Goal: Task Accomplishment & Management: Use online tool/utility

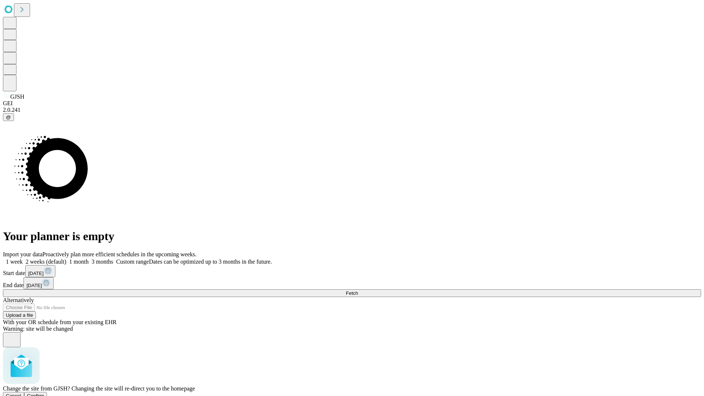
click at [44, 393] on span "Confirm" at bounding box center [35, 395] width 17 height 5
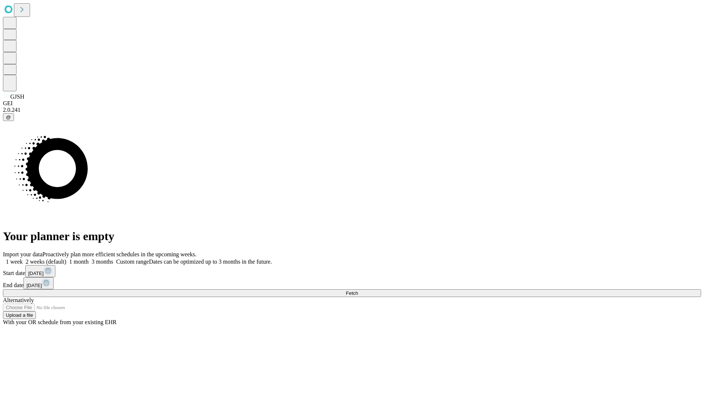
click at [23, 258] on label "1 week" at bounding box center [13, 261] width 20 height 6
click at [358, 290] on span "Fetch" at bounding box center [352, 292] width 12 height 5
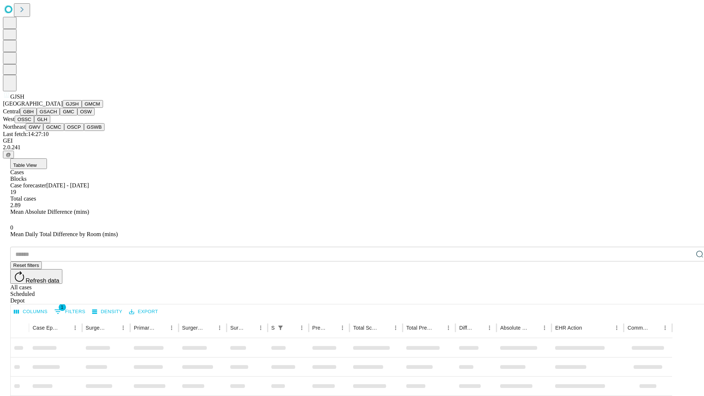
click at [82, 108] on button "GMCM" at bounding box center [92, 104] width 21 height 8
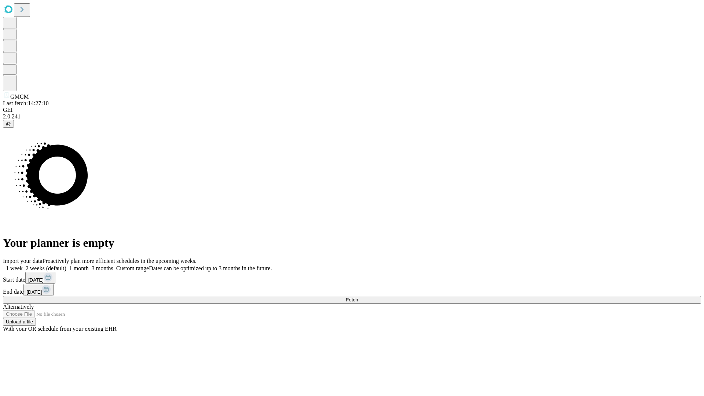
click at [23, 265] on label "1 week" at bounding box center [13, 268] width 20 height 6
click at [358, 297] on span "Fetch" at bounding box center [352, 299] width 12 height 5
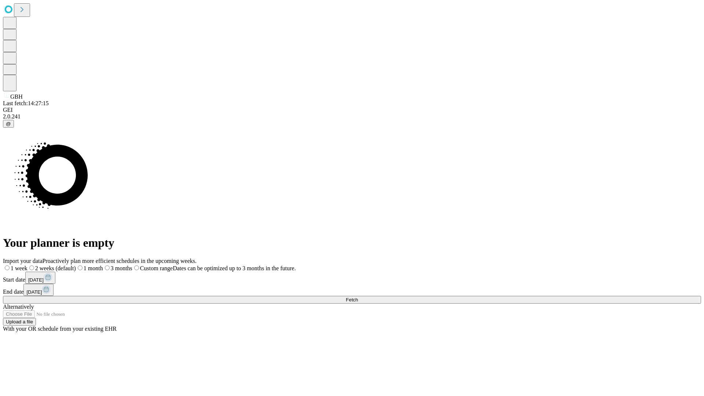
click at [27, 265] on label "1 week" at bounding box center [15, 268] width 25 height 6
click at [358, 297] on span "Fetch" at bounding box center [352, 299] width 12 height 5
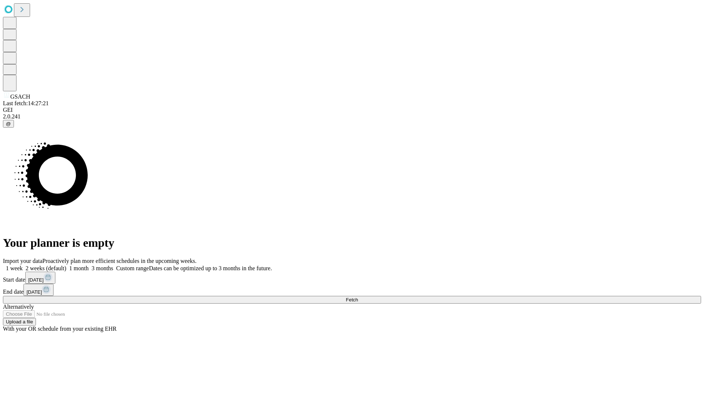
click at [358, 297] on span "Fetch" at bounding box center [352, 299] width 12 height 5
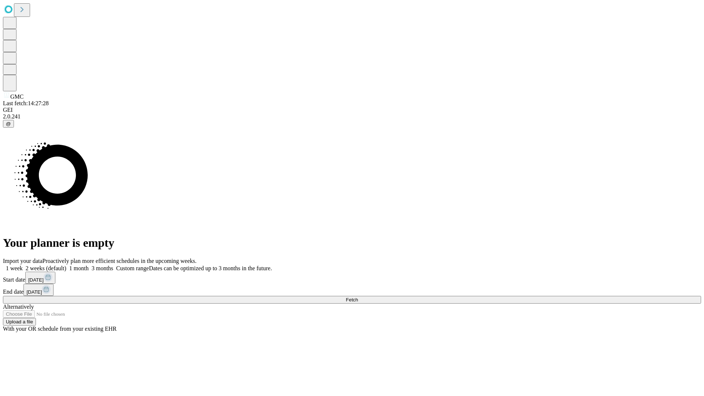
click at [23, 265] on label "1 week" at bounding box center [13, 268] width 20 height 6
click at [358, 297] on span "Fetch" at bounding box center [352, 299] width 12 height 5
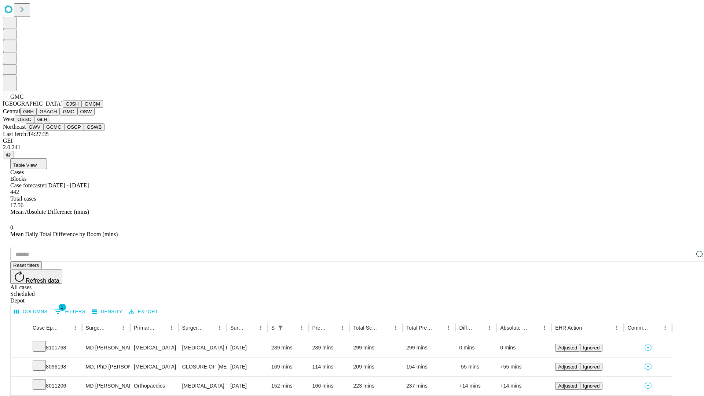
click at [77, 115] on button "OSW" at bounding box center [86, 112] width 18 height 8
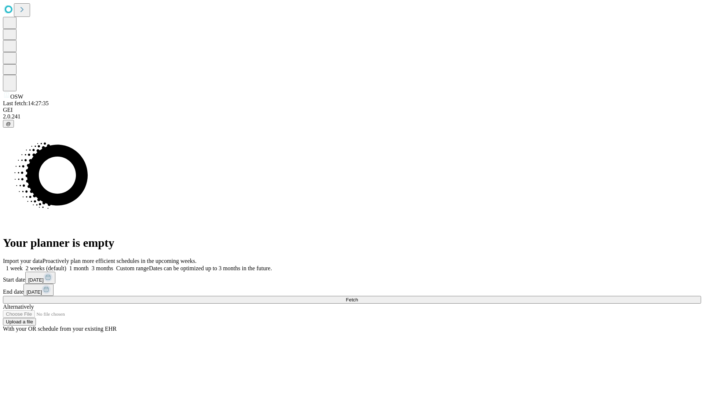
click at [23, 265] on label "1 week" at bounding box center [13, 268] width 20 height 6
click at [358, 297] on span "Fetch" at bounding box center [352, 299] width 12 height 5
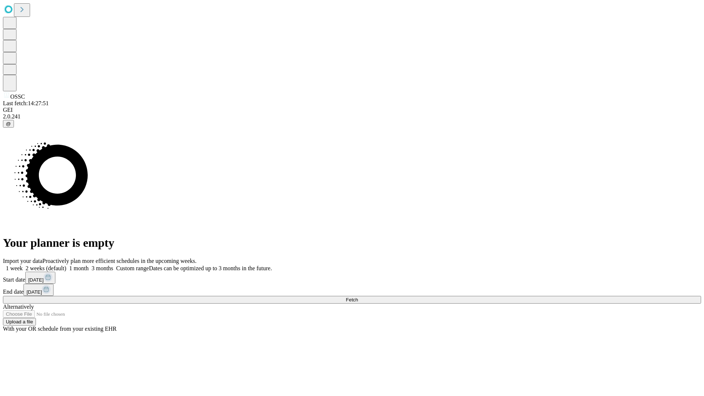
click at [23, 265] on label "1 week" at bounding box center [13, 268] width 20 height 6
click at [358, 297] on span "Fetch" at bounding box center [352, 299] width 12 height 5
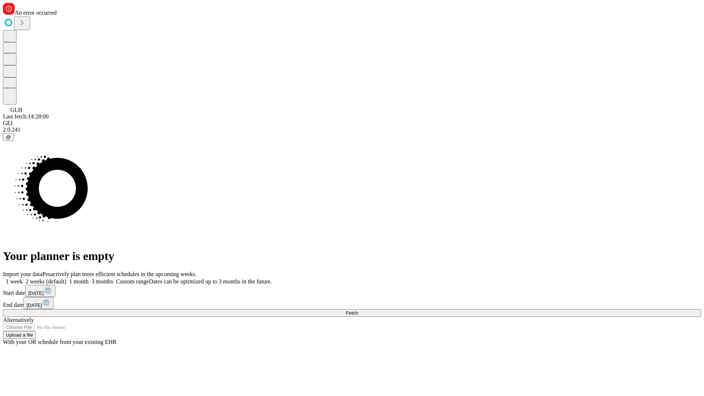
click at [23, 278] on label "1 week" at bounding box center [13, 281] width 20 height 6
click at [358, 310] on span "Fetch" at bounding box center [352, 312] width 12 height 5
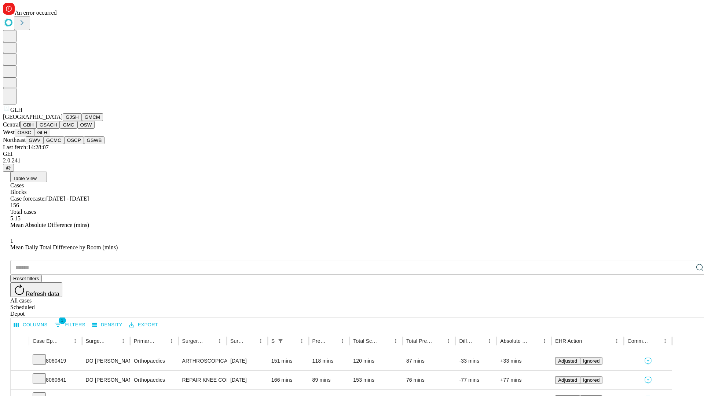
click at [43, 144] on button "GWV" at bounding box center [35, 140] width 18 height 8
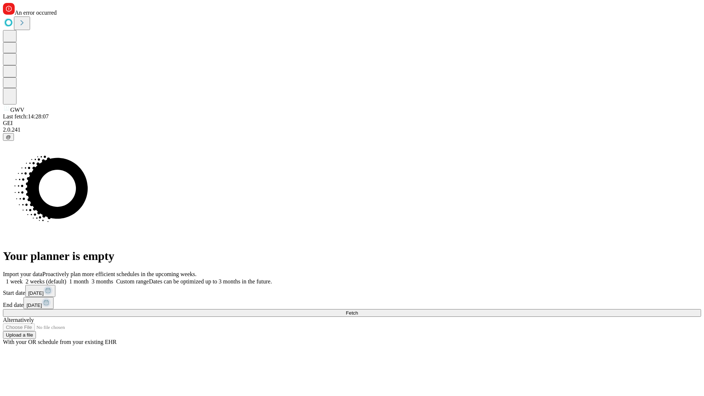
click at [23, 278] on label "1 week" at bounding box center [13, 281] width 20 height 6
click at [358, 310] on span "Fetch" at bounding box center [352, 312] width 12 height 5
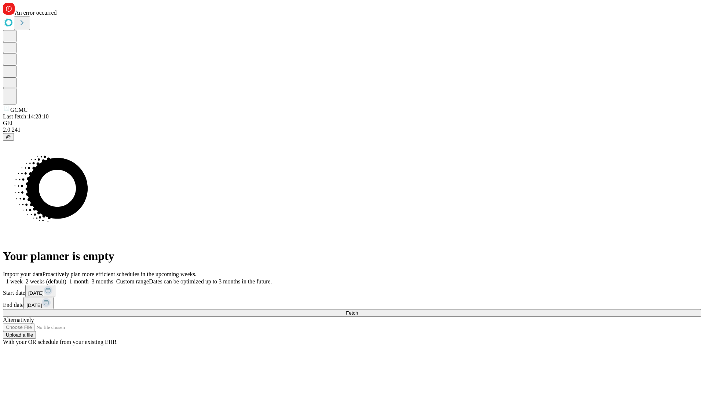
click at [23, 278] on label "1 week" at bounding box center [13, 281] width 20 height 6
click at [358, 310] on span "Fetch" at bounding box center [352, 312] width 12 height 5
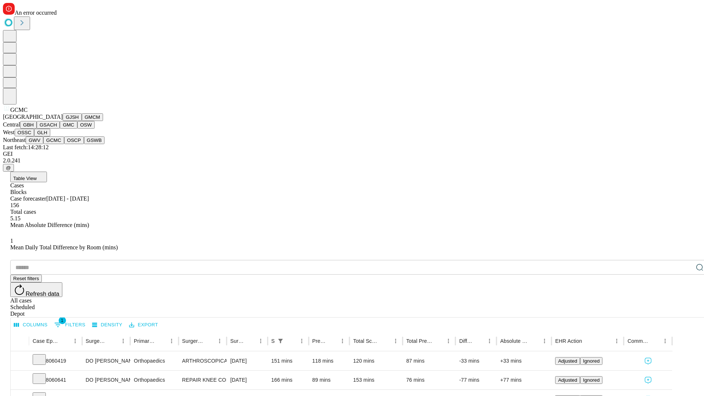
click at [64, 144] on button "OSCP" at bounding box center [74, 140] width 20 height 8
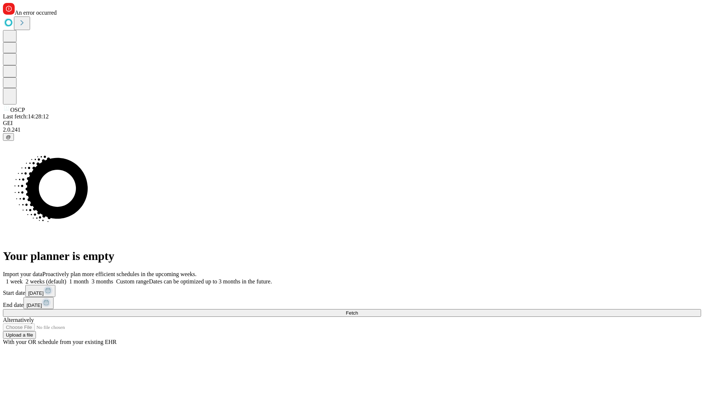
click at [23, 278] on label "1 week" at bounding box center [13, 281] width 20 height 6
click at [358, 310] on span "Fetch" at bounding box center [352, 312] width 12 height 5
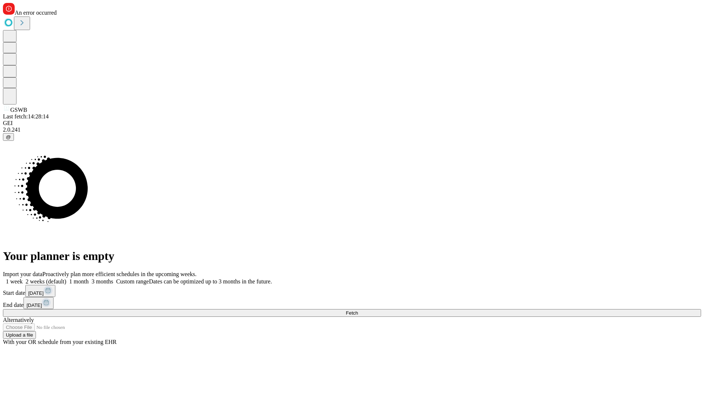
click at [23, 278] on label "1 week" at bounding box center [13, 281] width 20 height 6
click at [358, 310] on span "Fetch" at bounding box center [352, 312] width 12 height 5
